Goal: Information Seeking & Learning: Learn about a topic

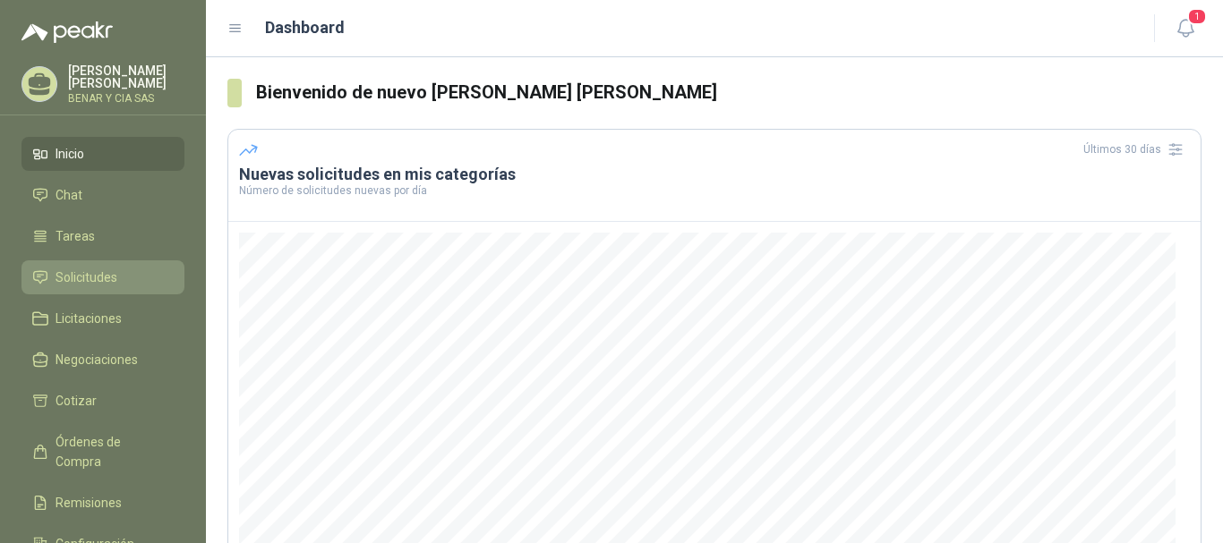
click at [94, 276] on span "Solicitudes" at bounding box center [87, 278] width 62 height 20
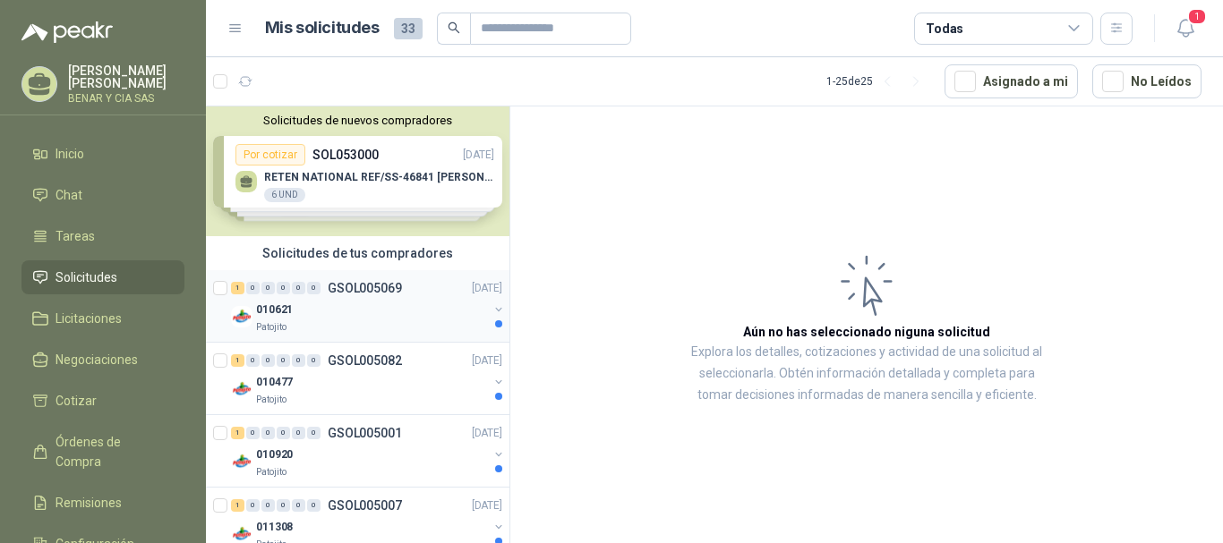
click at [355, 290] on p "GSOL005069" at bounding box center [365, 288] width 74 height 13
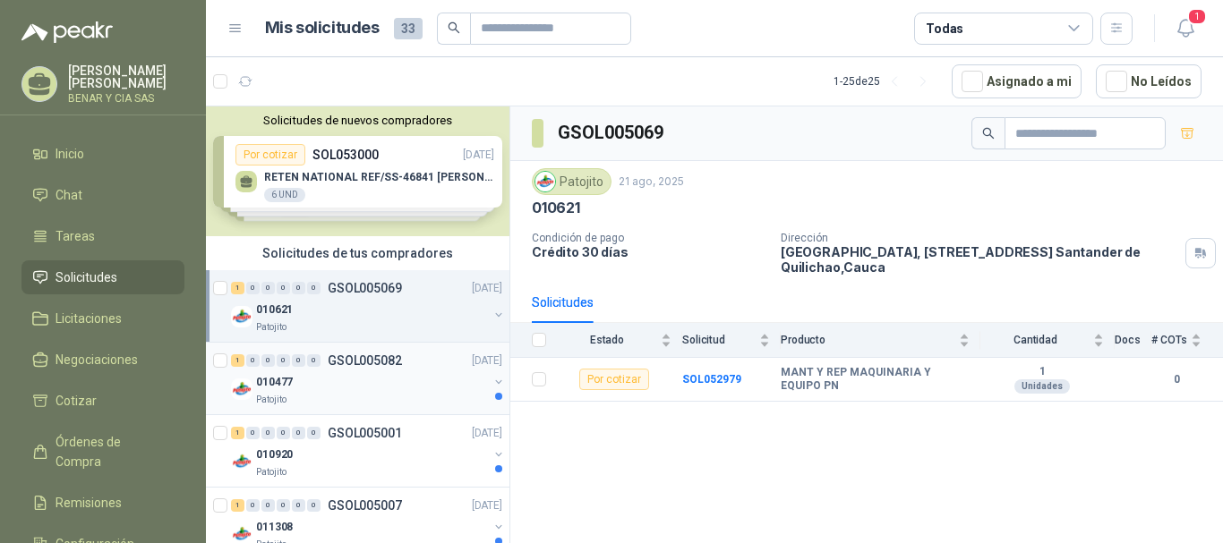
click at [280, 381] on p "010477" at bounding box center [274, 382] width 37 height 17
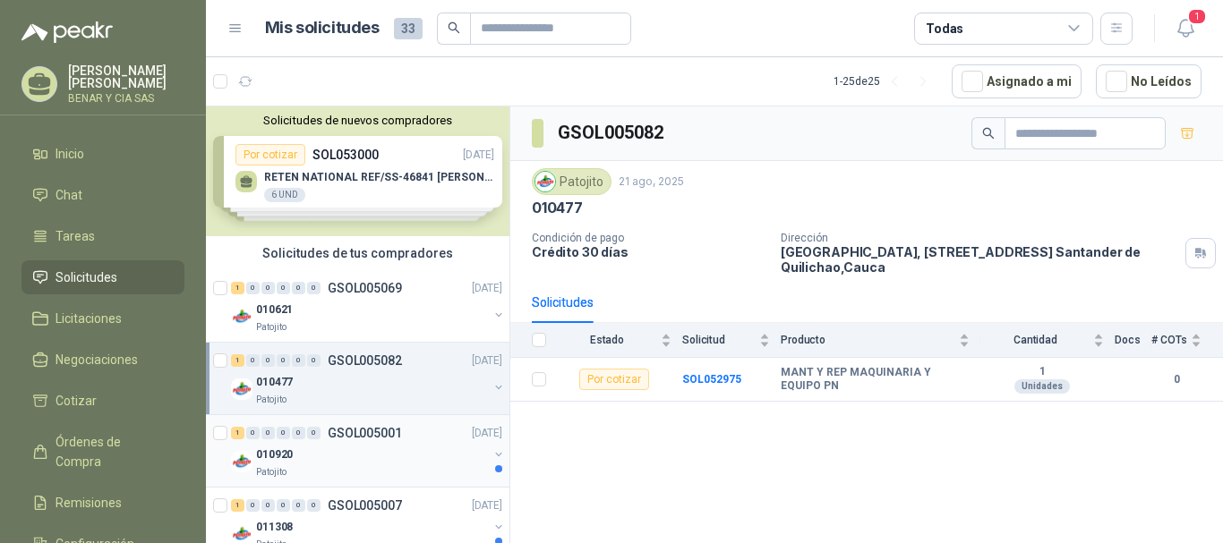
click at [280, 453] on p "010920" at bounding box center [274, 455] width 37 height 17
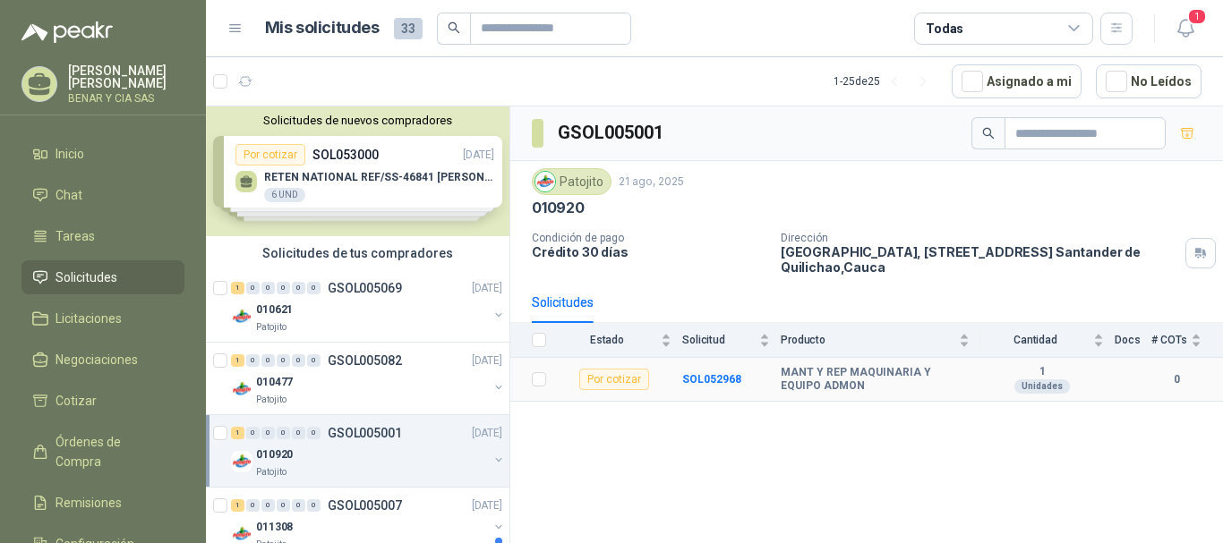
click at [616, 386] on div "Por cotizar" at bounding box center [614, 379] width 70 height 21
click at [723, 381] on b "SOL052968" at bounding box center [711, 379] width 59 height 13
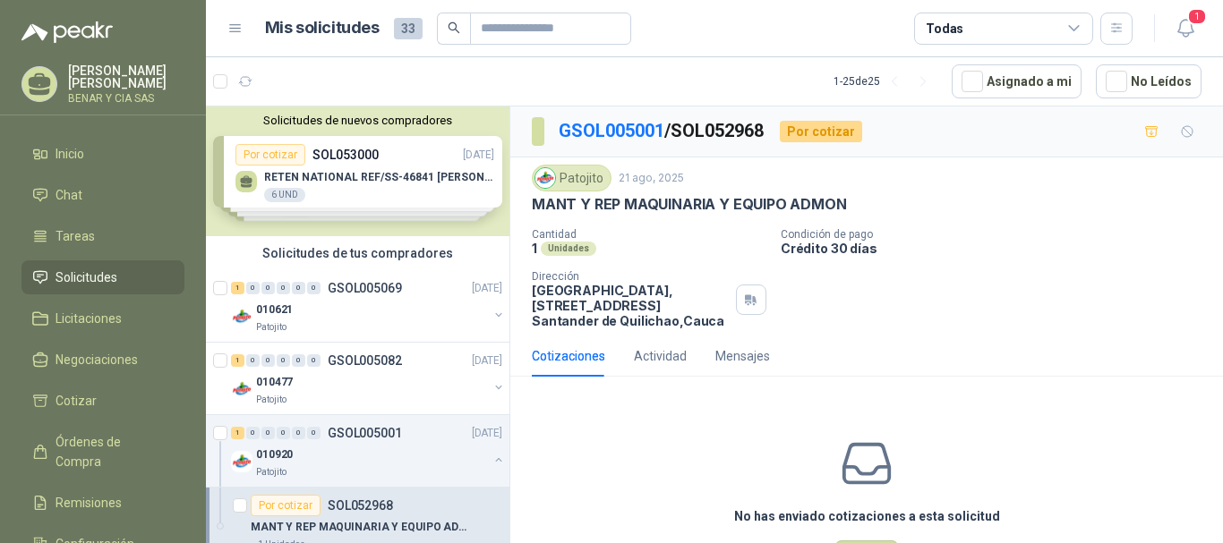
scroll to position [388, 0]
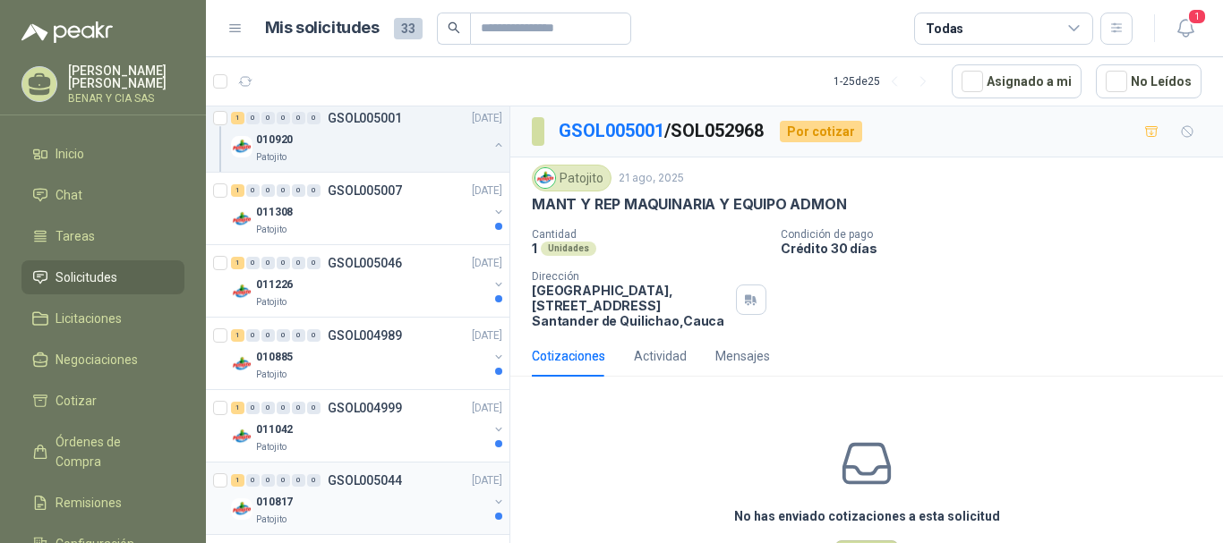
click at [276, 499] on p "010817" at bounding box center [274, 502] width 37 height 17
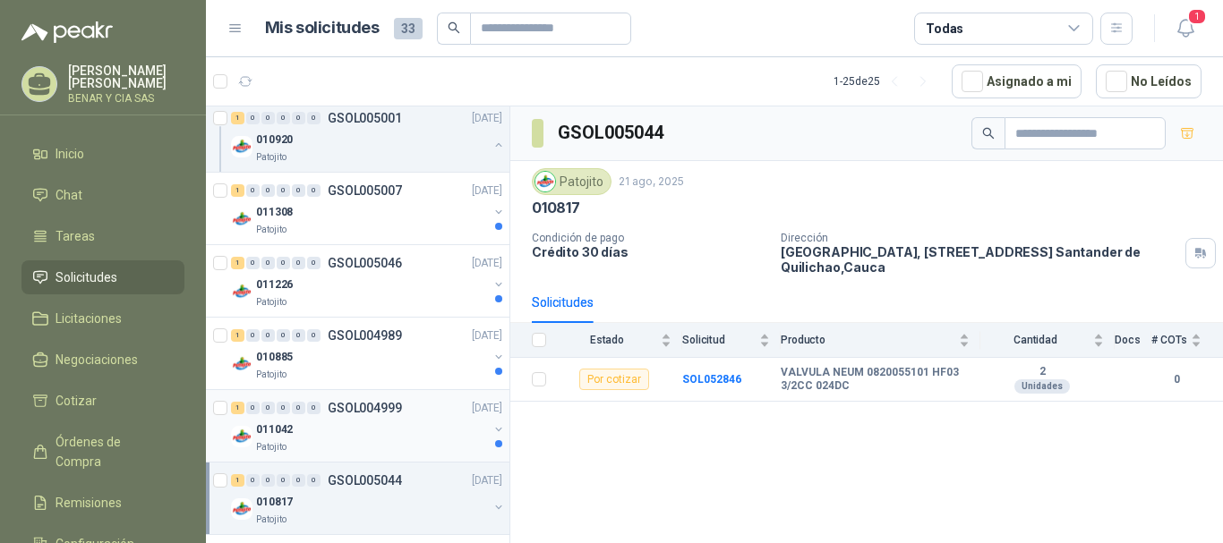
click at [283, 433] on p "011042" at bounding box center [274, 430] width 37 height 17
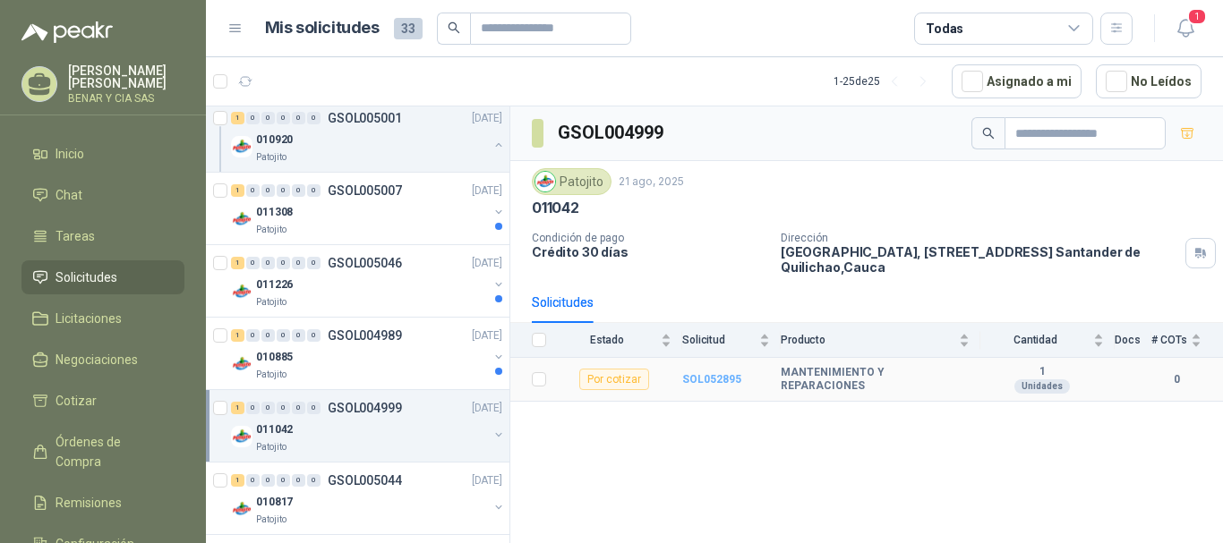
click at [712, 381] on b "SOL052895" at bounding box center [711, 379] width 59 height 13
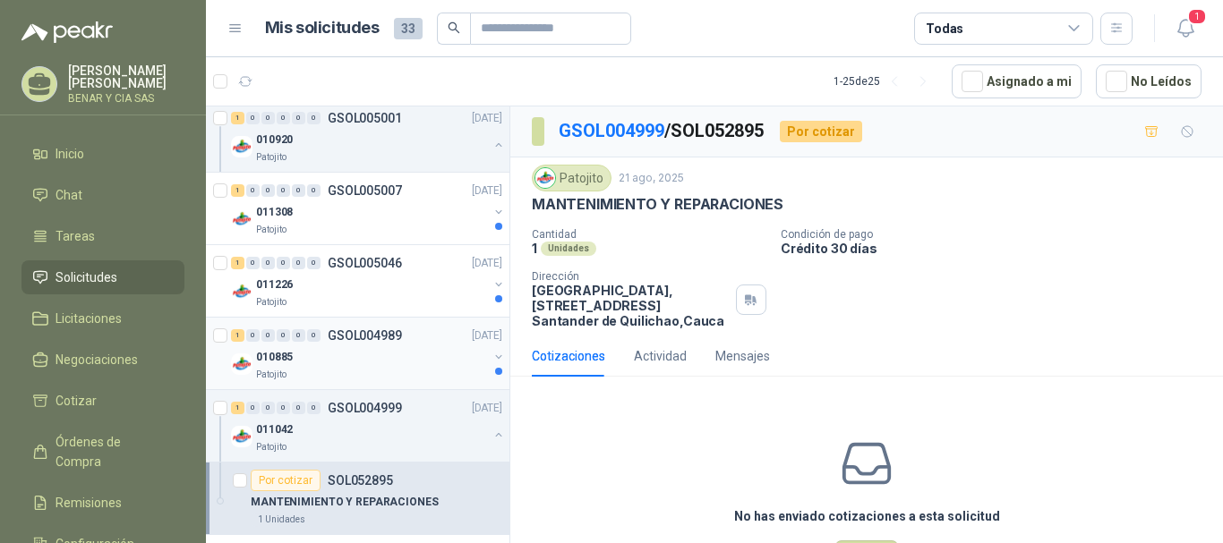
click at [278, 362] on p "010885" at bounding box center [274, 357] width 37 height 17
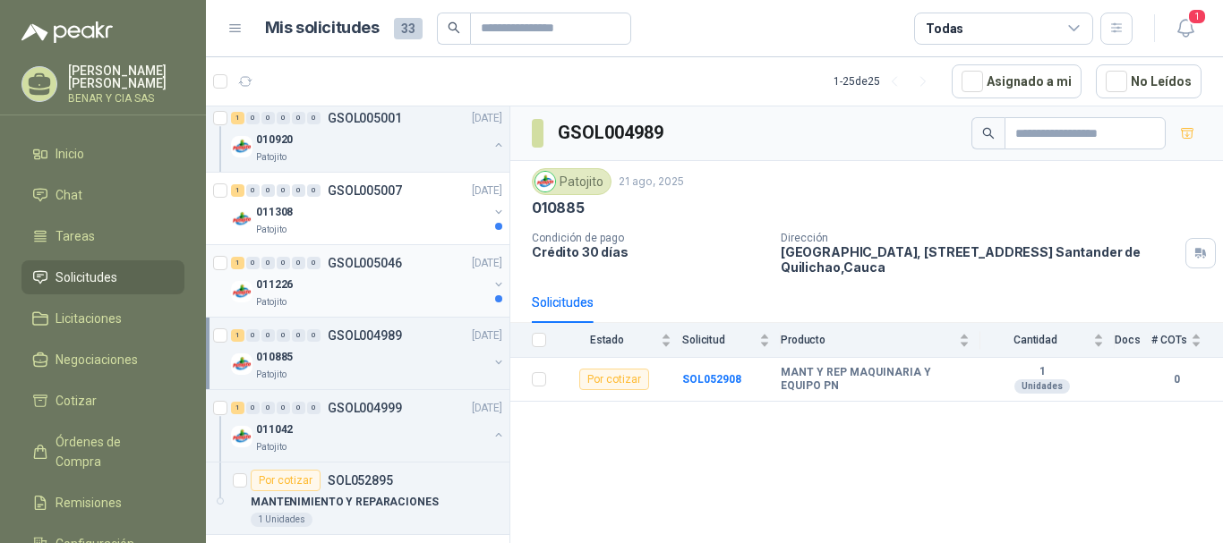
click at [286, 293] on p "011226" at bounding box center [274, 285] width 37 height 17
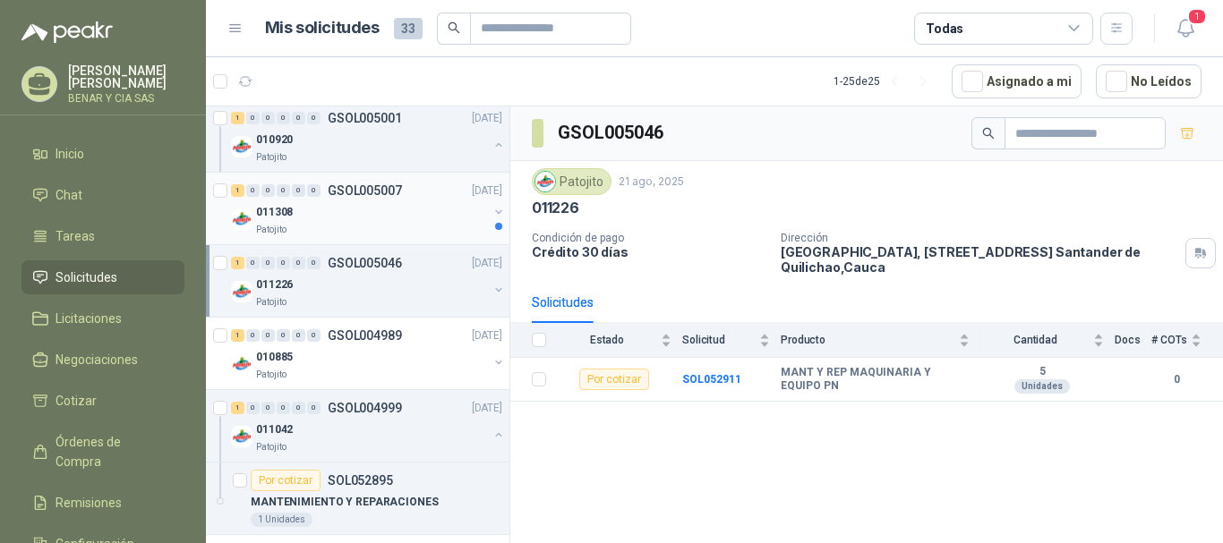
click at [282, 200] on div "1 0 0 0 0 0 GSOL005007 [DATE]" at bounding box center [368, 190] width 275 height 21
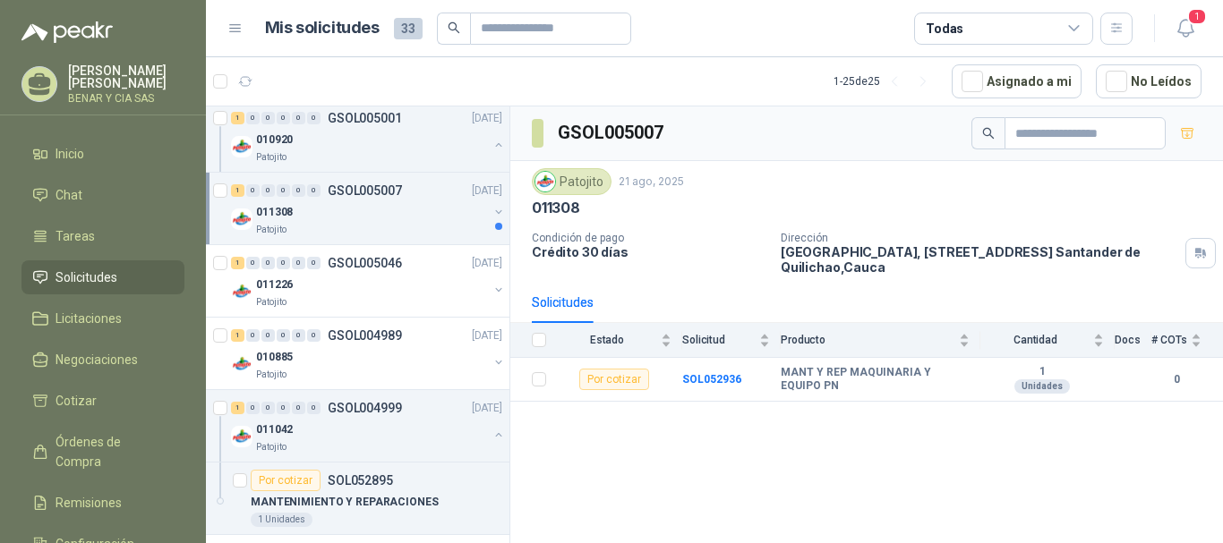
click at [283, 209] on p "011308" at bounding box center [274, 212] width 37 height 17
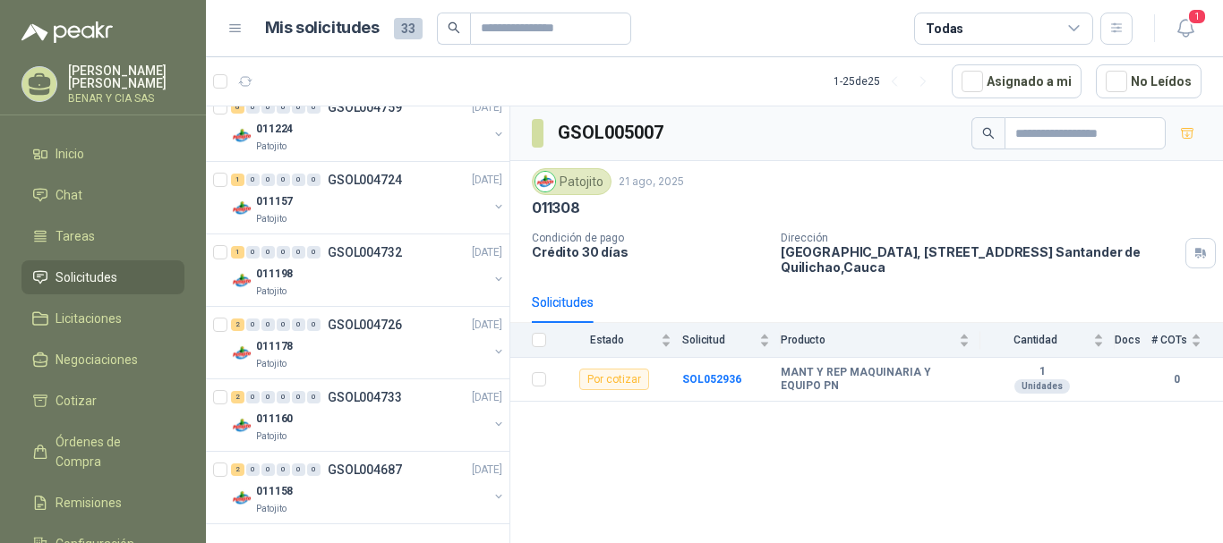
scroll to position [1389, 0]
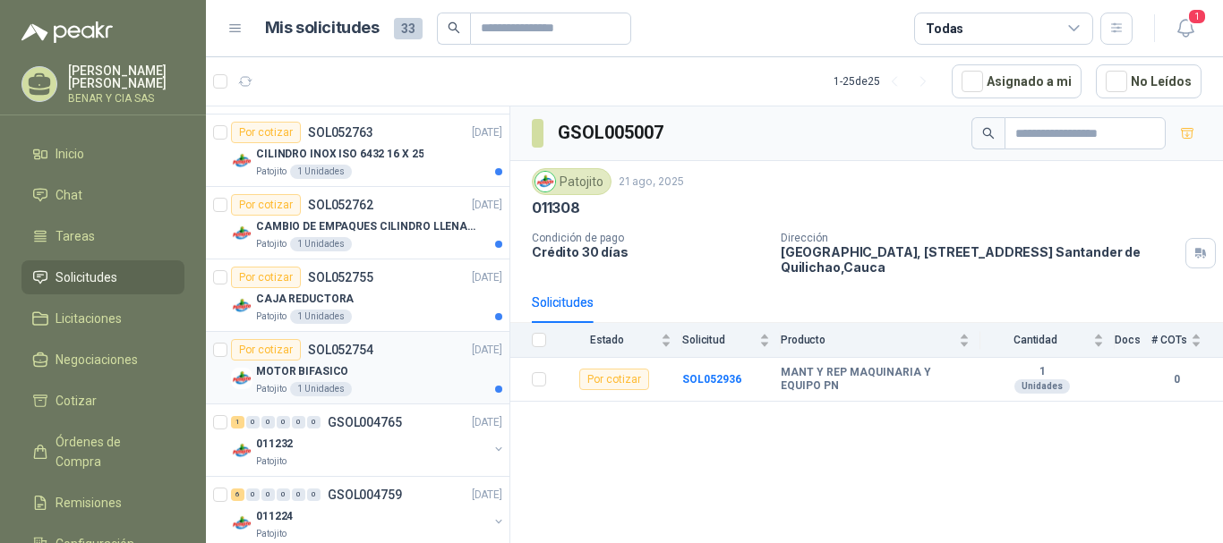
click at [312, 372] on p "MOTOR BIFASICO" at bounding box center [302, 372] width 92 height 17
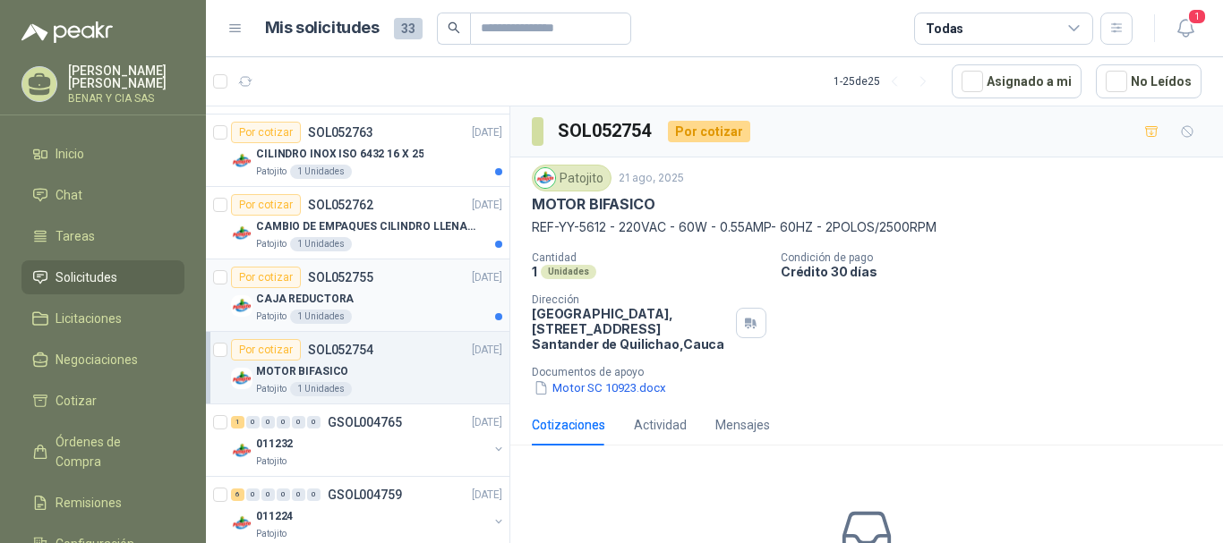
click at [315, 299] on p "CAJA REDUCTORA" at bounding box center [305, 299] width 98 height 17
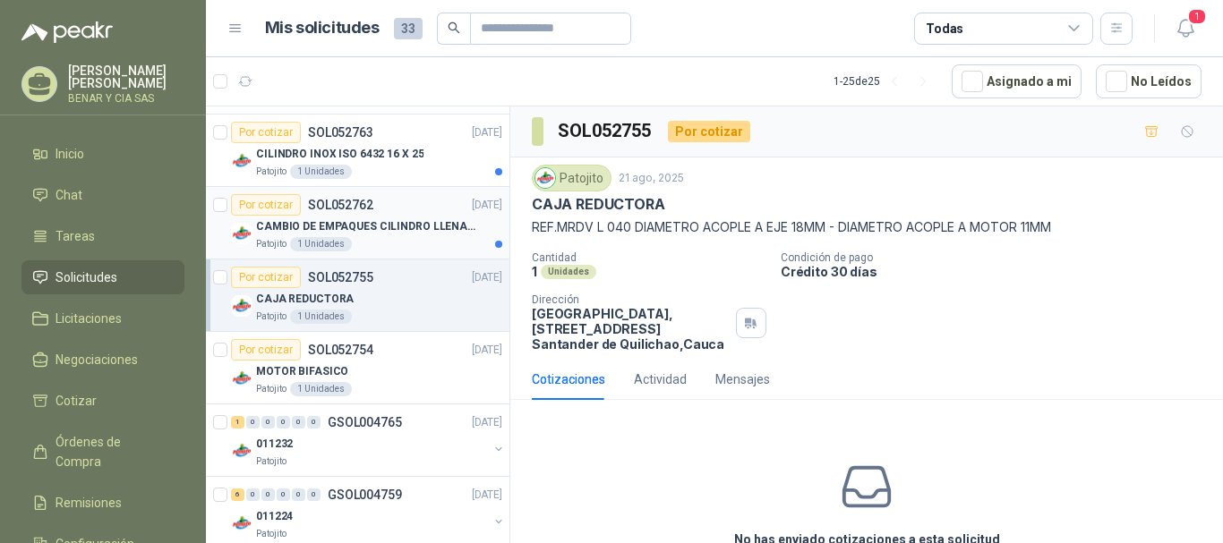
click at [338, 227] on p "CAMBIO DE EMPAQUES CILINDRO LLENADORA MANUALNUAL" at bounding box center [367, 226] width 223 height 17
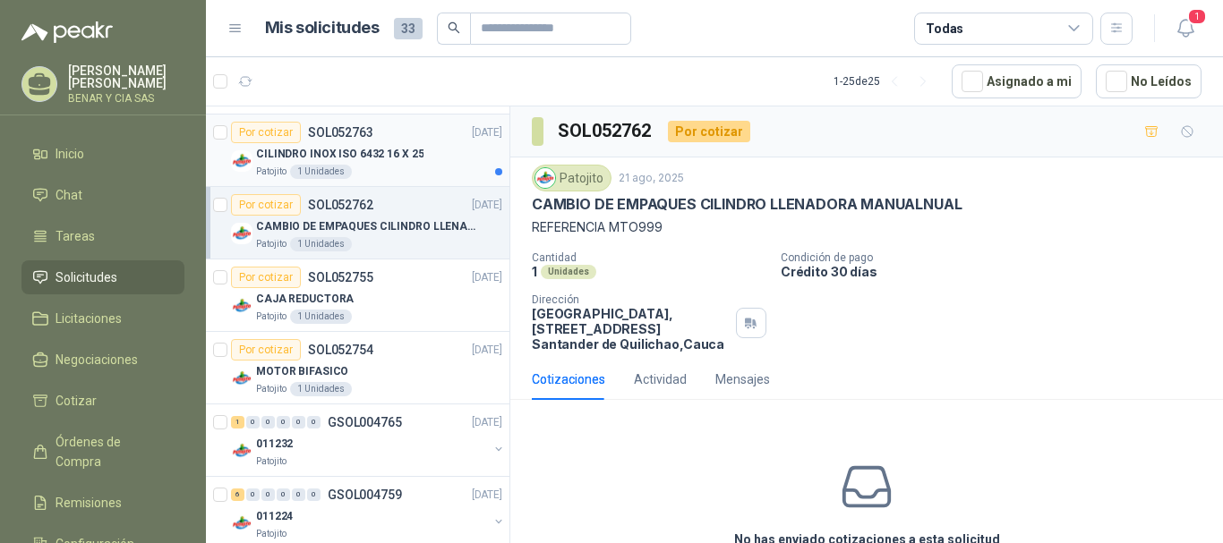
click at [338, 155] on p "CILINDRO INOX ISO 6432 16 X 25" at bounding box center [339, 154] width 167 height 17
